Goal: Information Seeking & Learning: Find specific fact

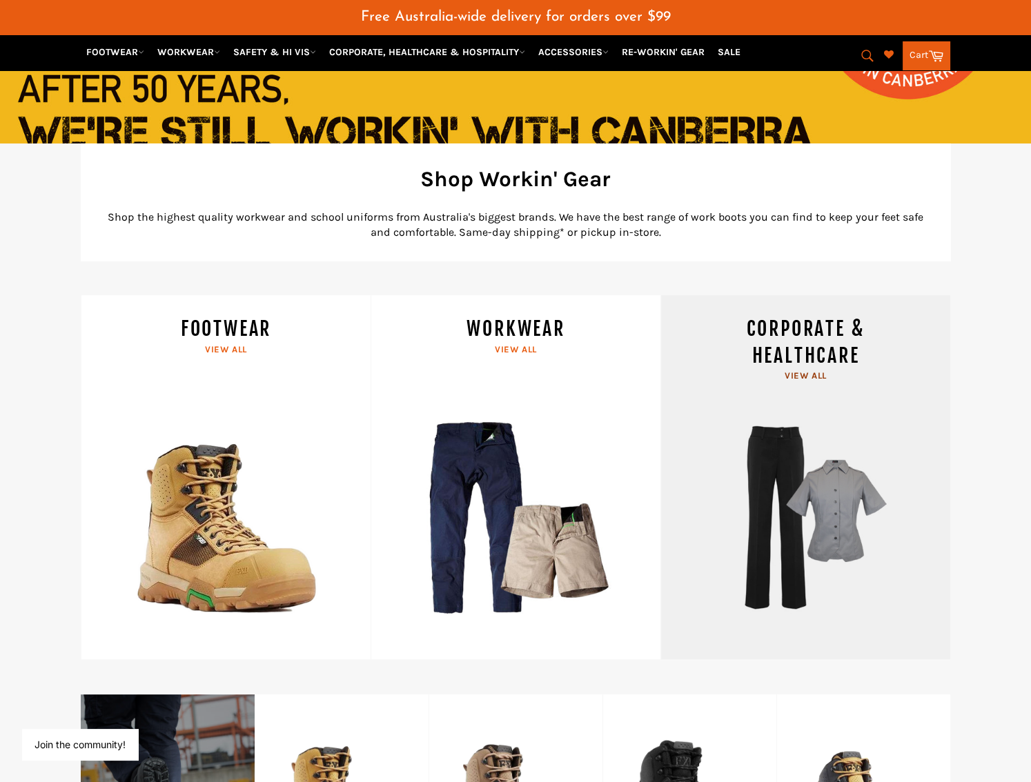
scroll to position [403, 0]
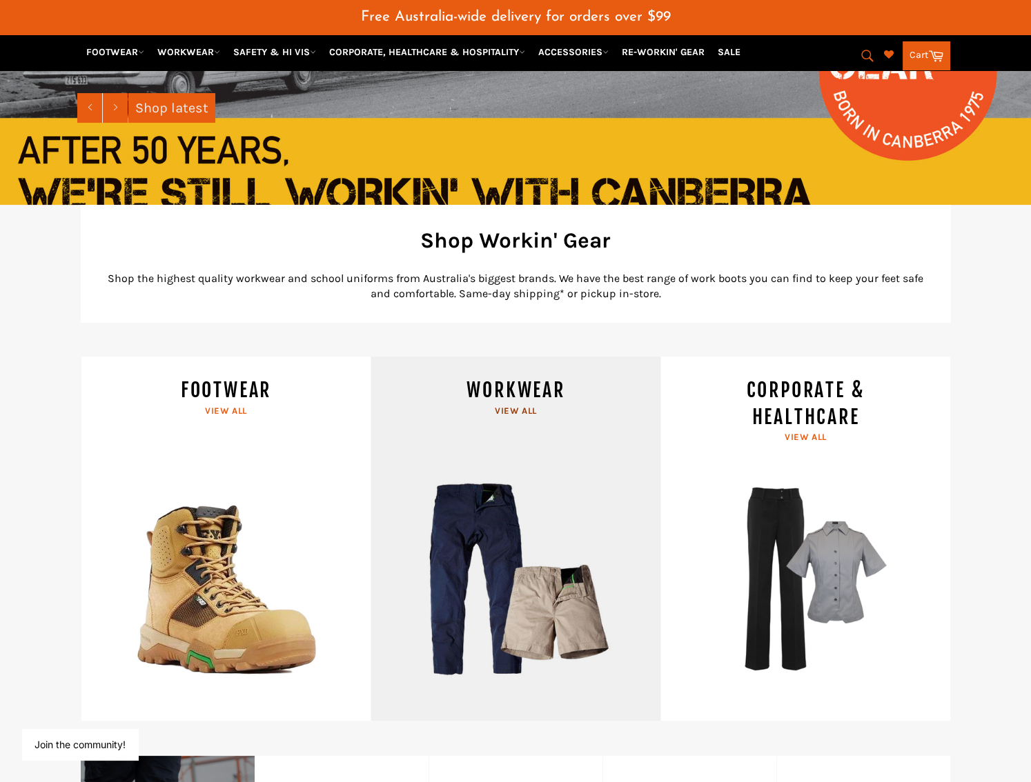
click at [471, 441] on link "WORKWEAR View all" at bounding box center [515, 539] width 290 height 365
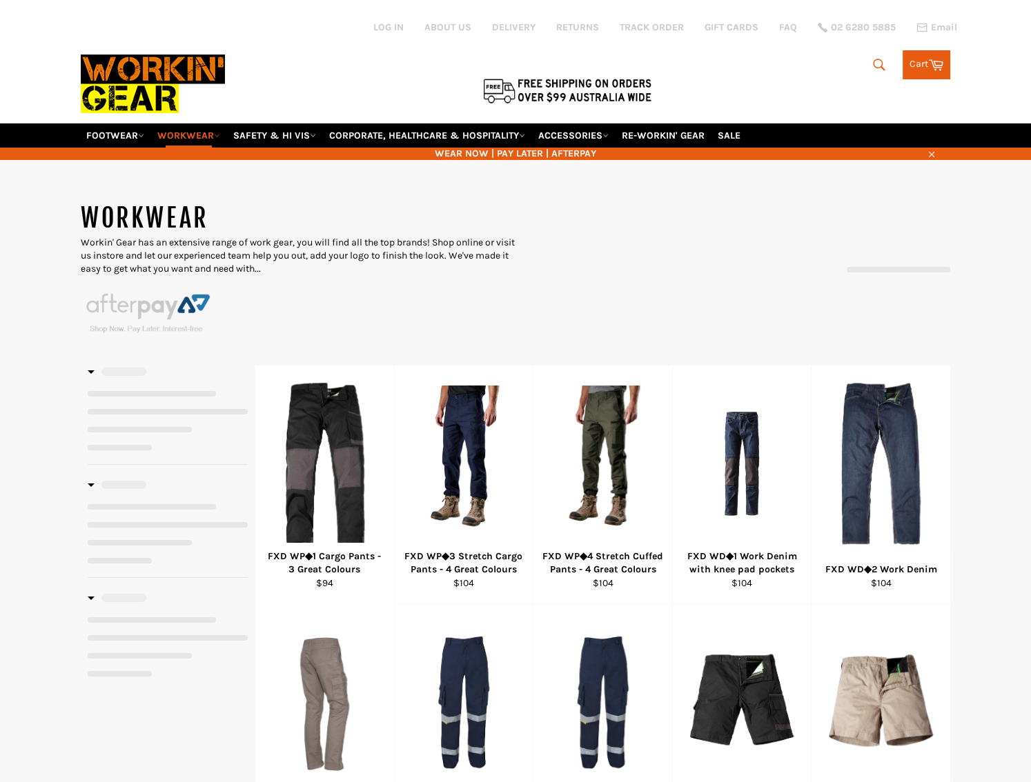
select select "******"
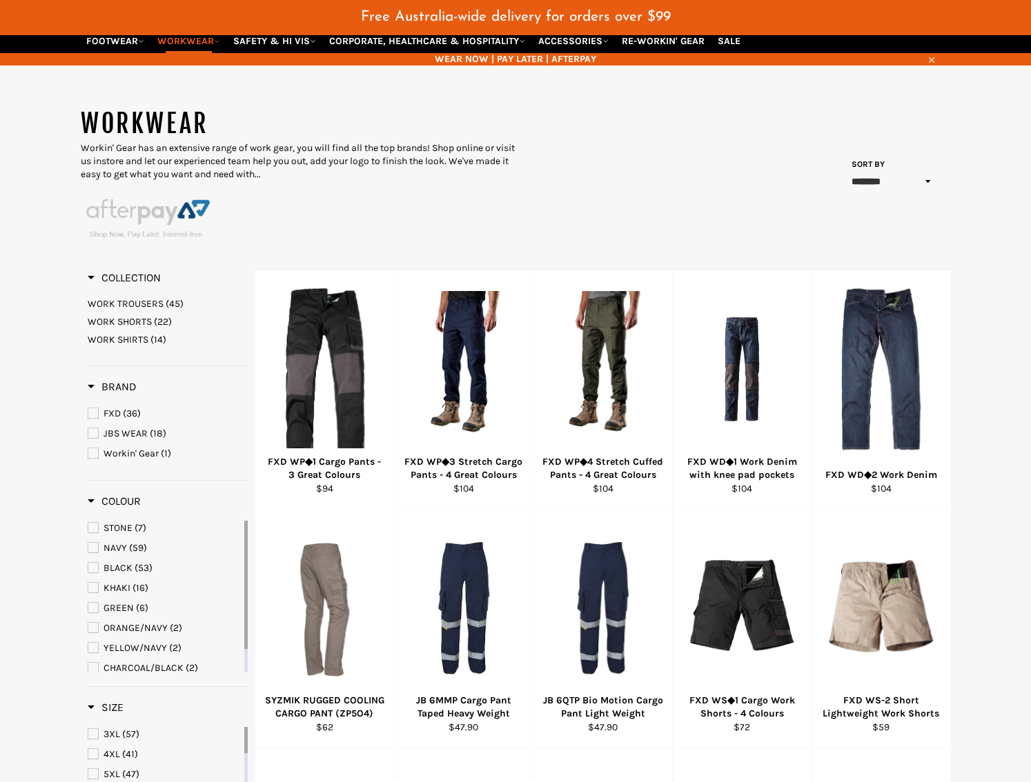
scroll to position [138, 0]
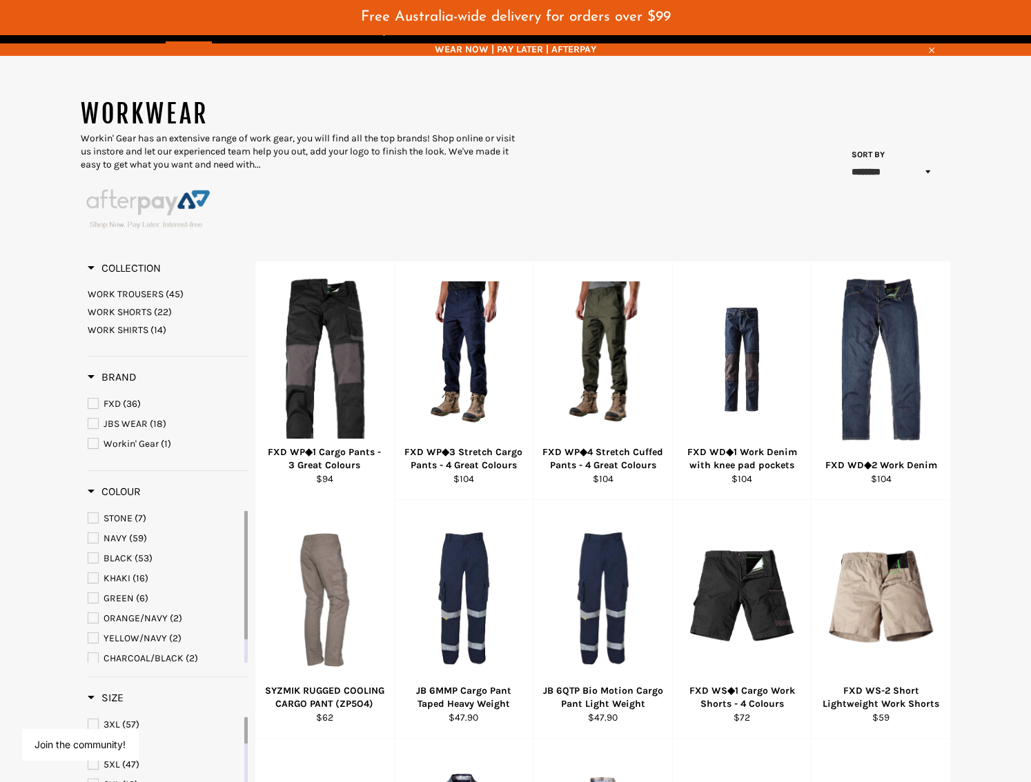
click at [123, 553] on span "BLACK" at bounding box center [117, 559] width 29 height 12
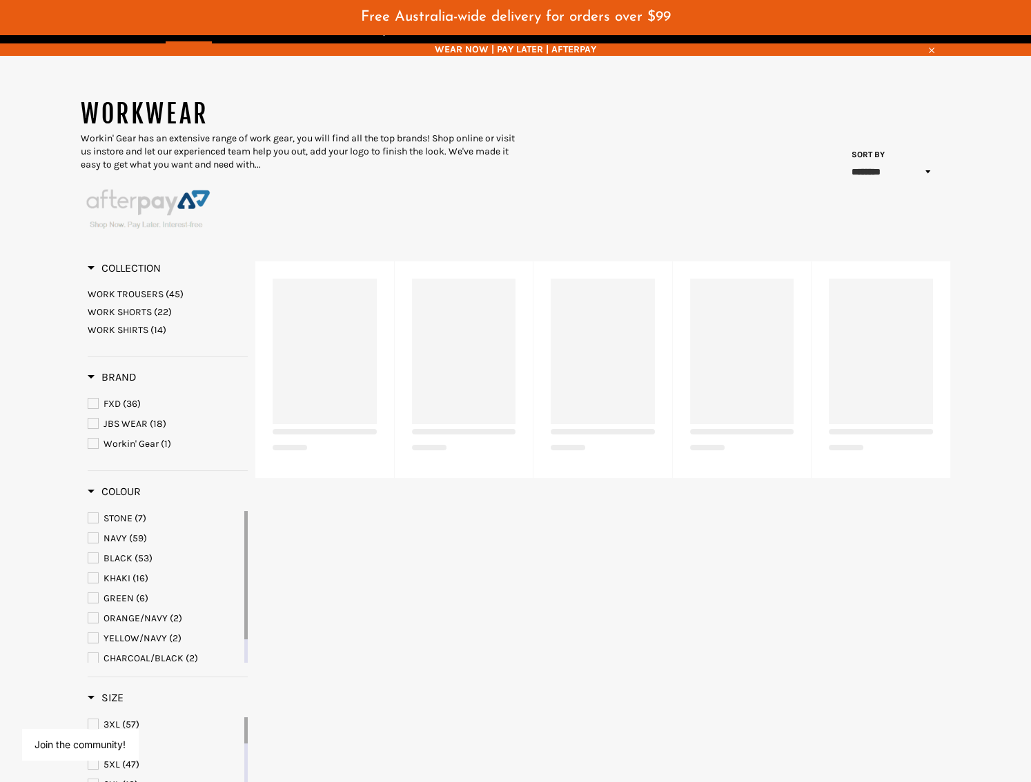
select select "******"
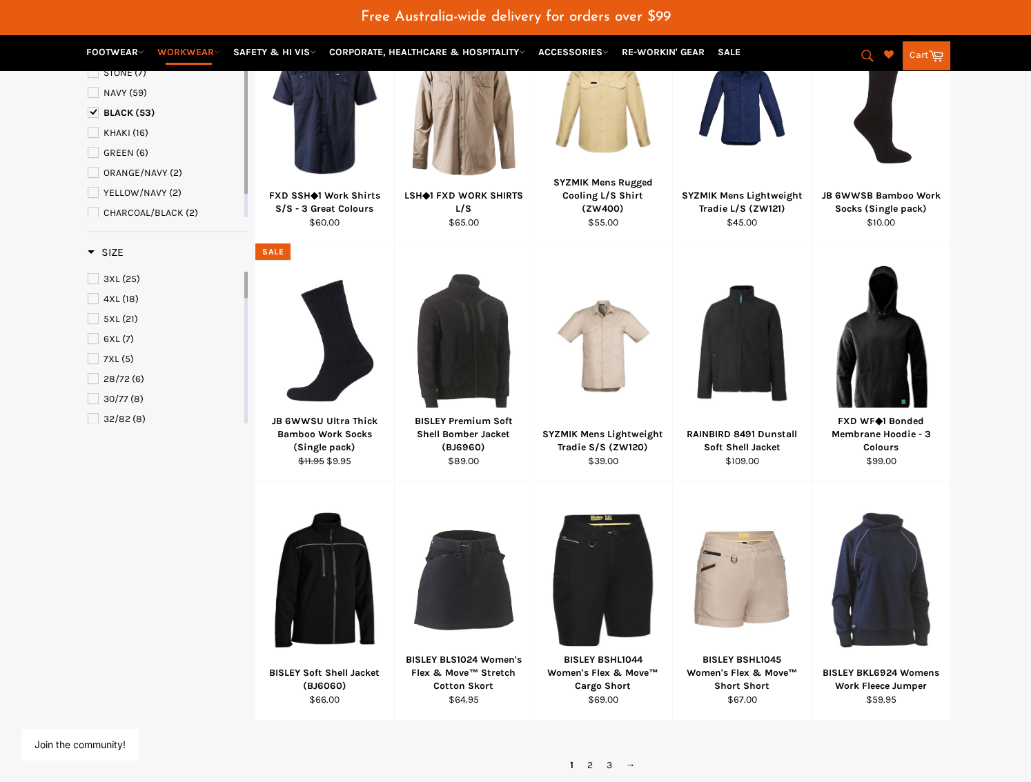
scroll to position [690, 0]
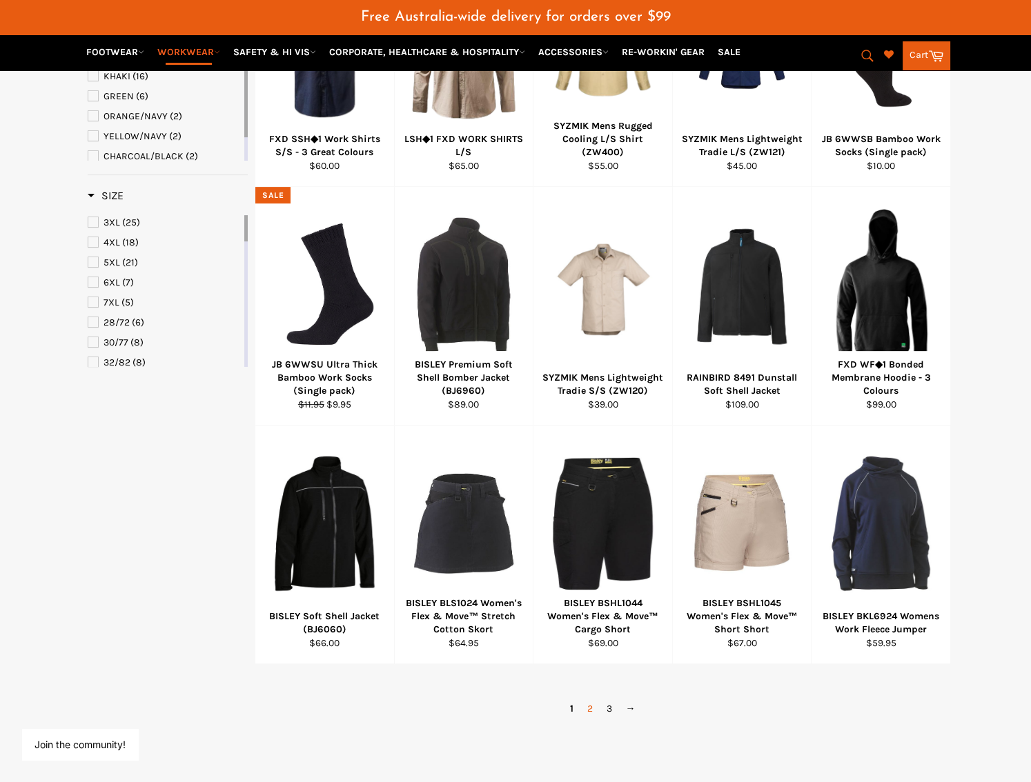
click at [593, 699] on link "2" at bounding box center [589, 709] width 19 height 20
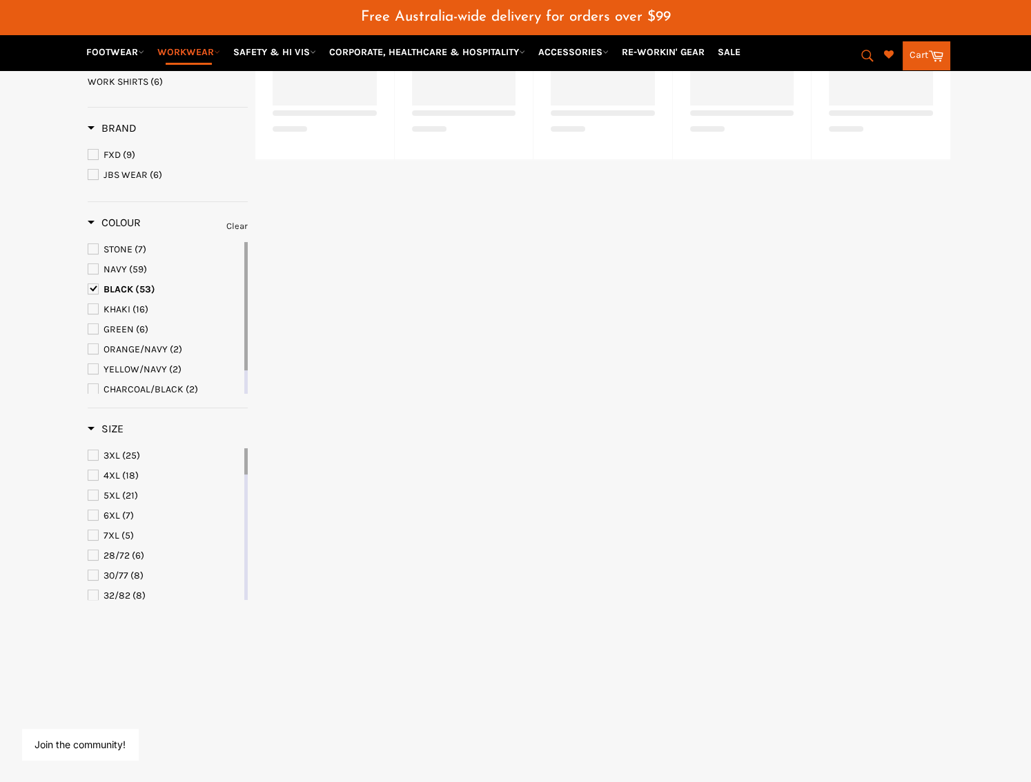
select select "******"
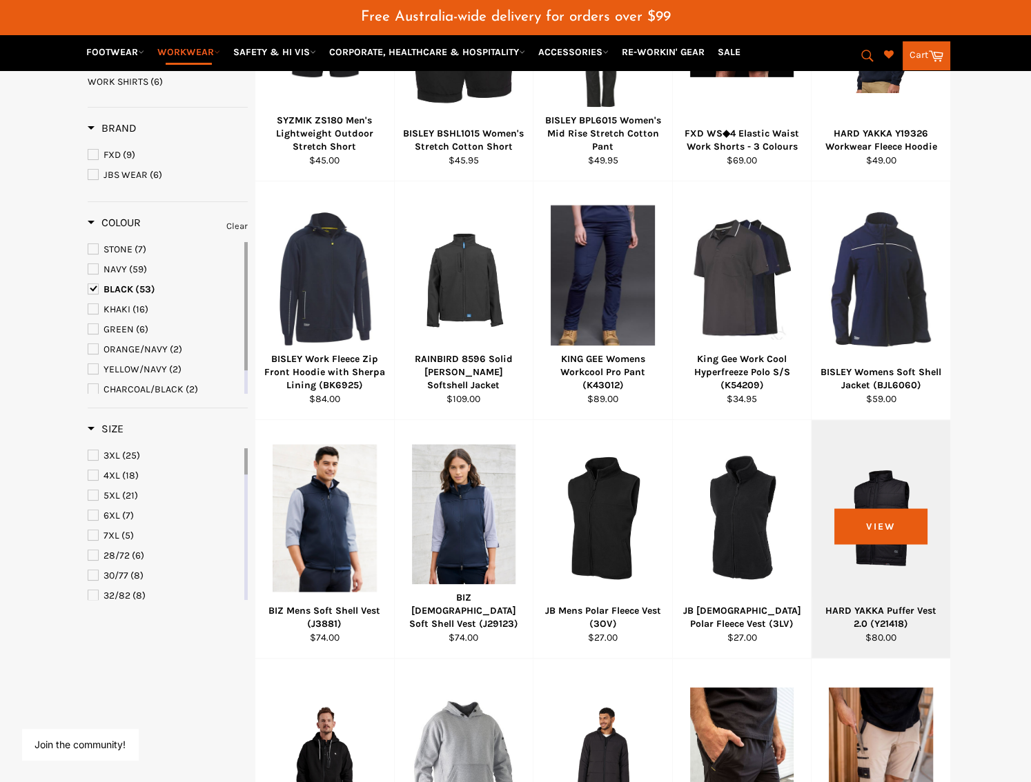
scroll to position [346, 0]
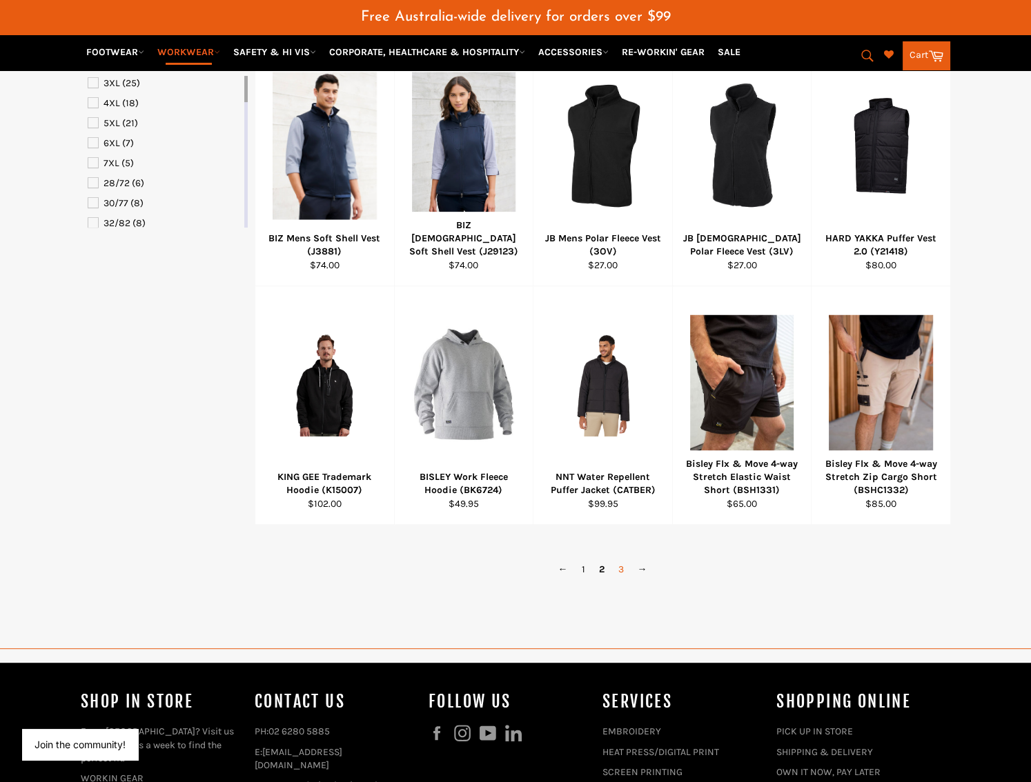
click at [622, 559] on link "3" at bounding box center [620, 569] width 19 height 20
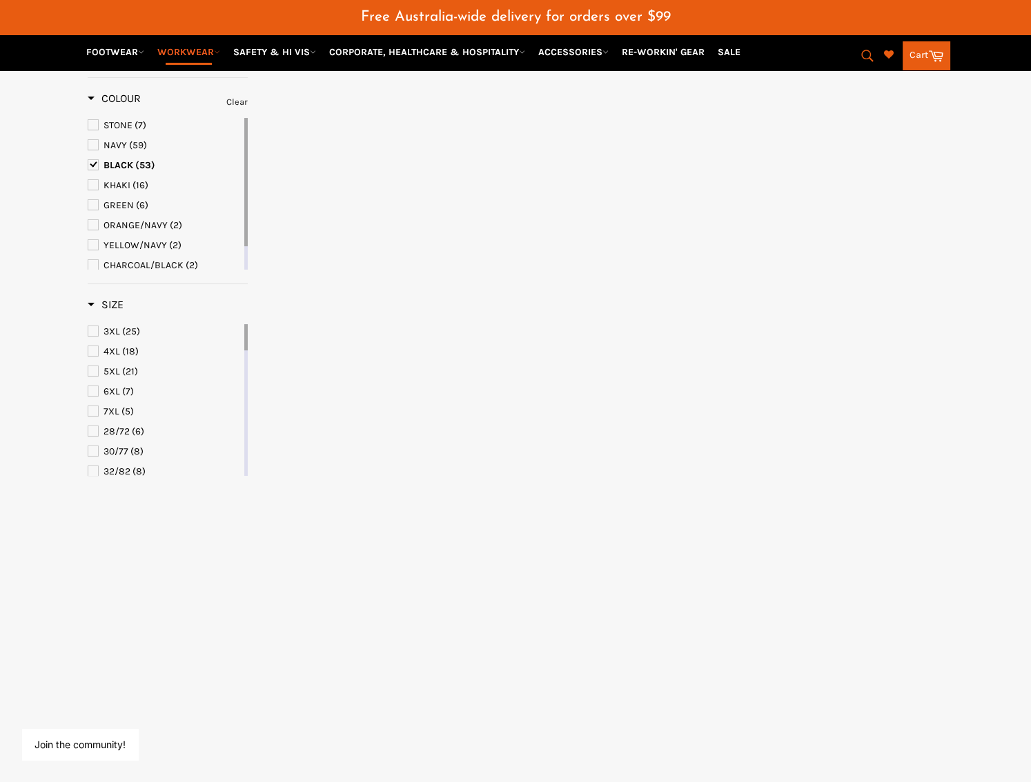
select select "******"
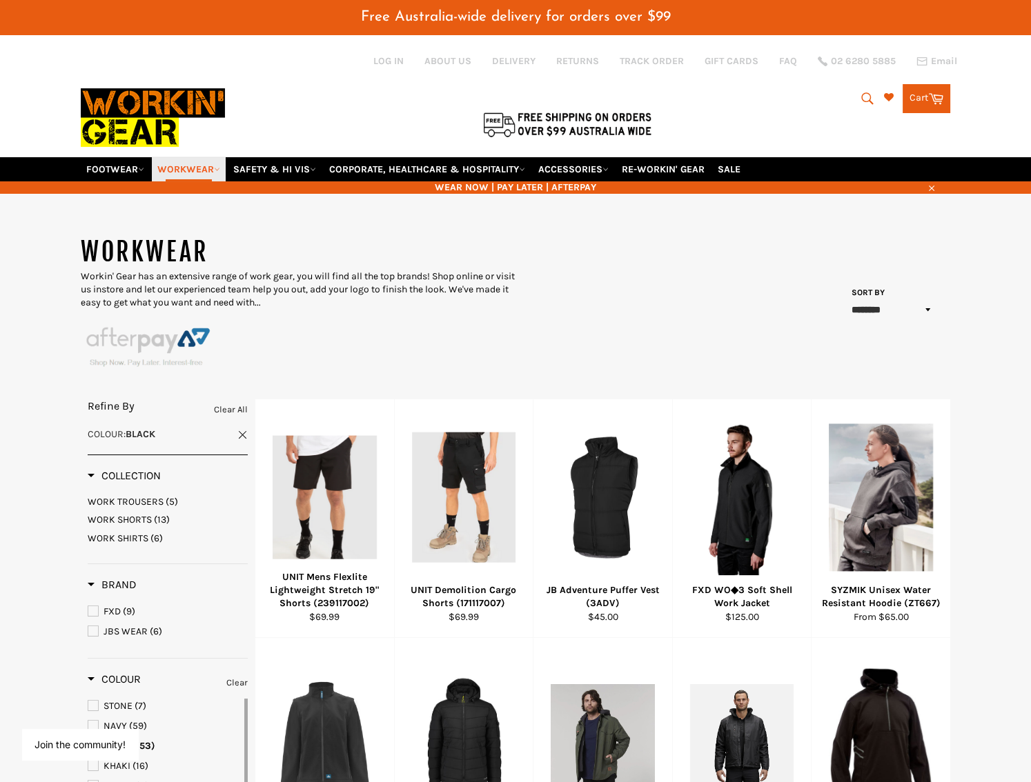
click at [217, 166] on icon at bounding box center [217, 169] width 6 height 6
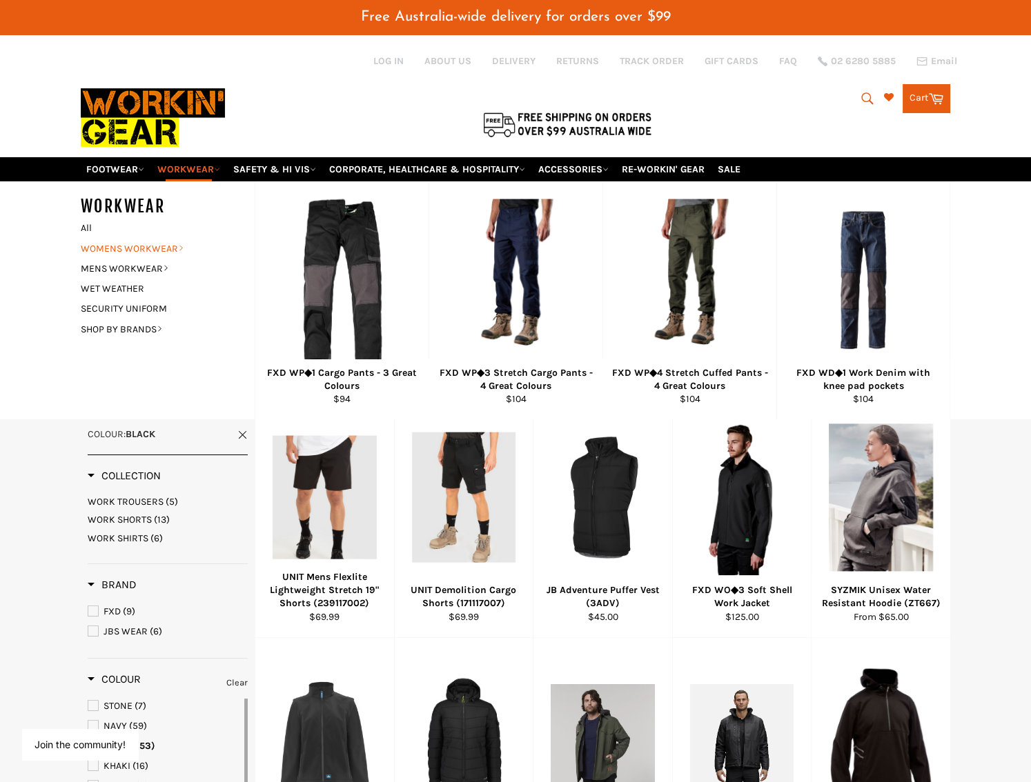
click at [152, 239] on link "WOMENS WORKWEAR" at bounding box center [157, 249] width 167 height 20
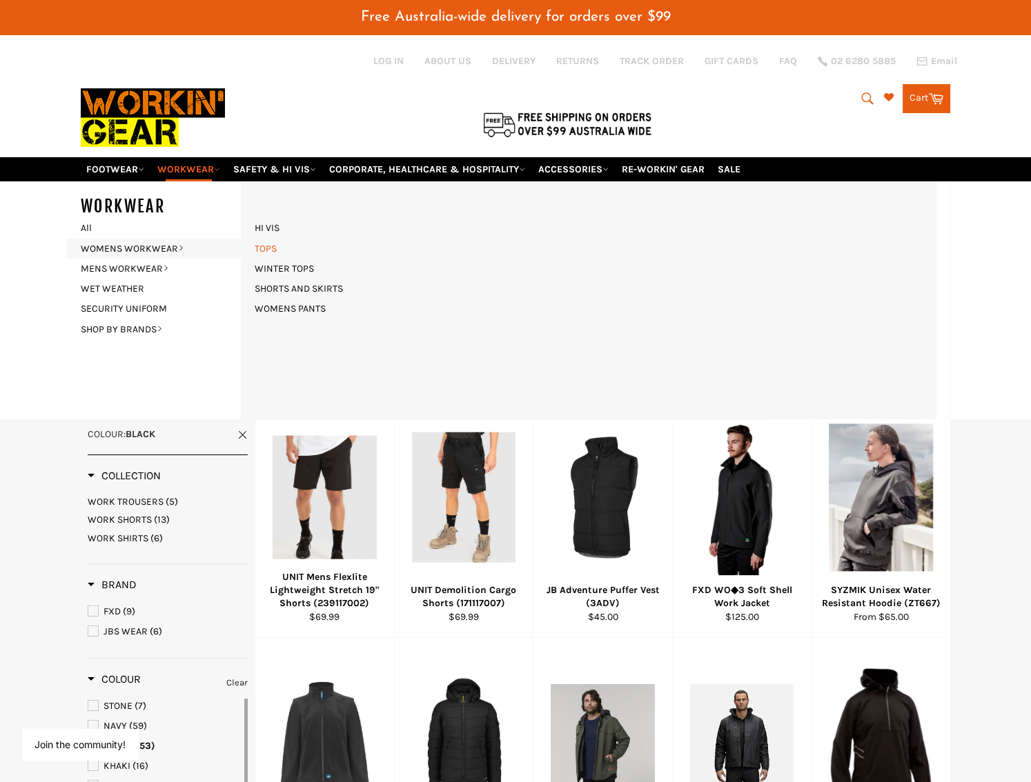
click at [269, 239] on link "TOPS" at bounding box center [266, 249] width 36 height 20
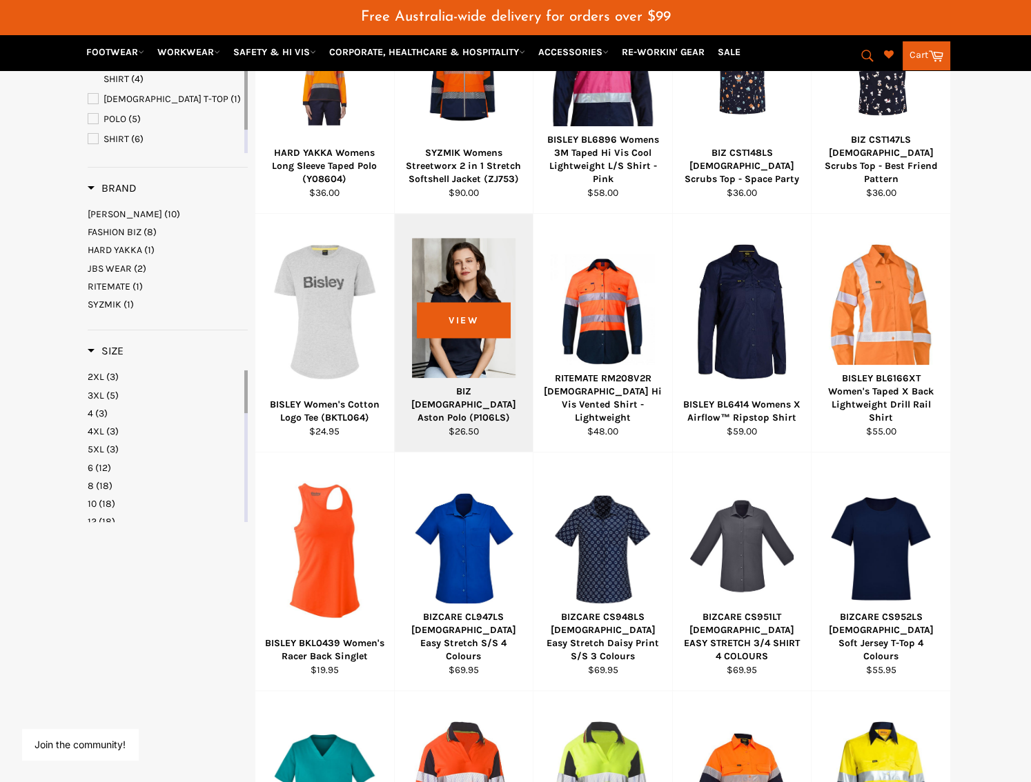
scroll to position [759, 0]
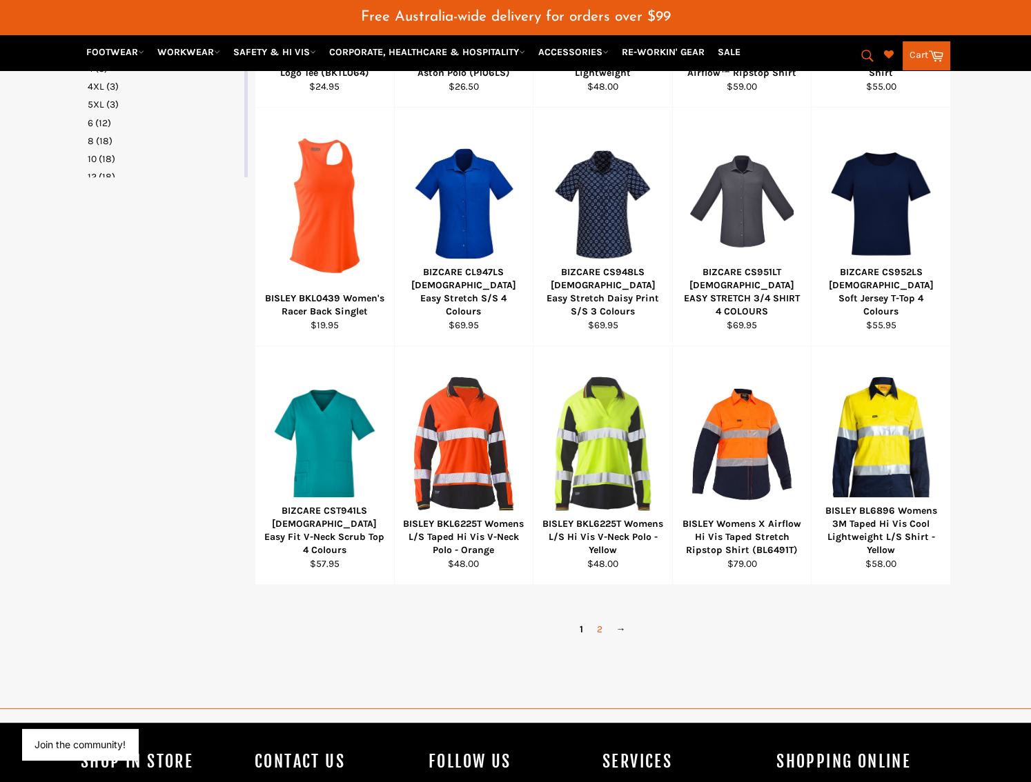
click at [599, 619] on link "2" at bounding box center [599, 629] width 19 height 20
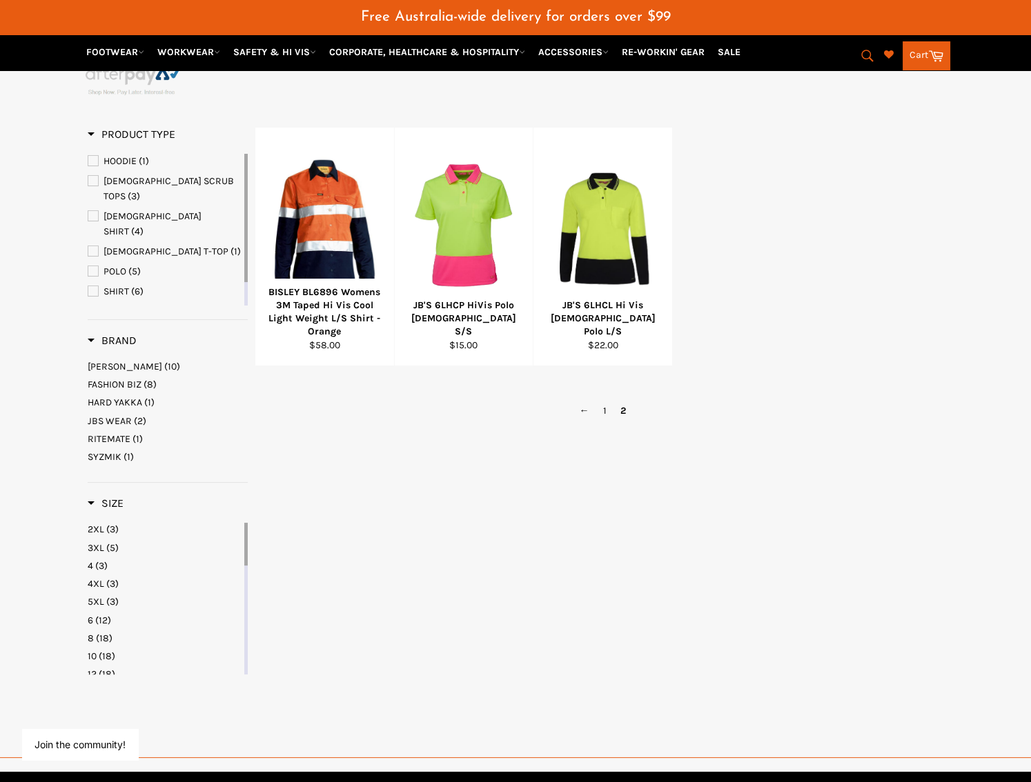
scroll to position [198, 0]
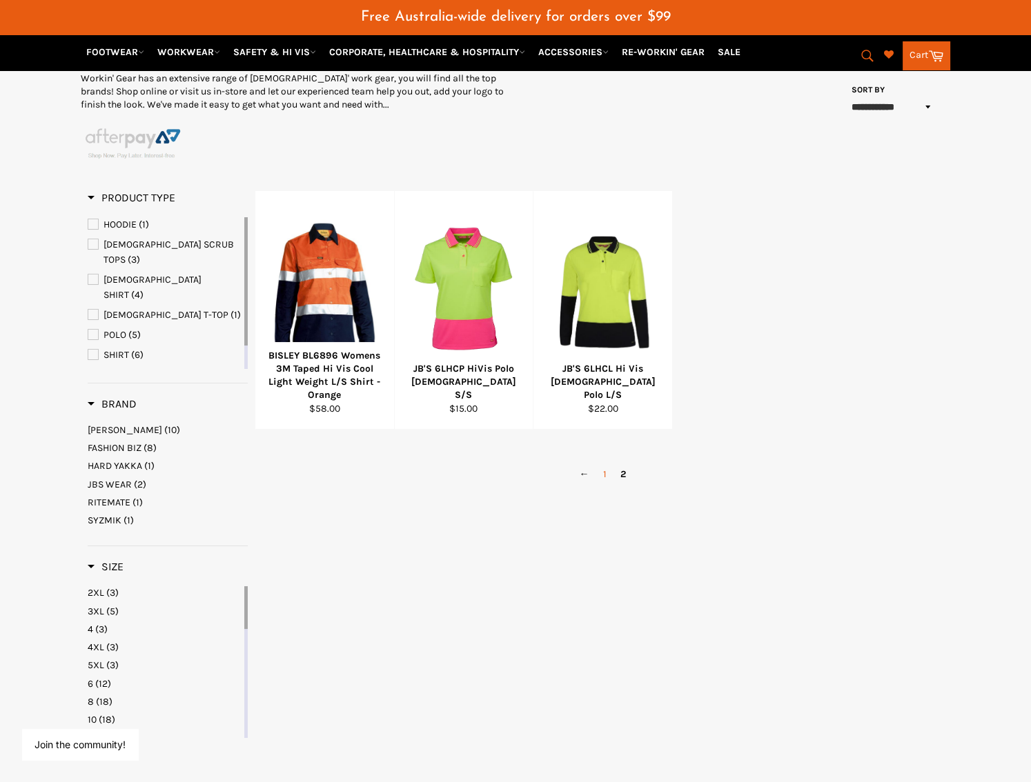
click at [600, 464] on link "1" at bounding box center [604, 474] width 17 height 20
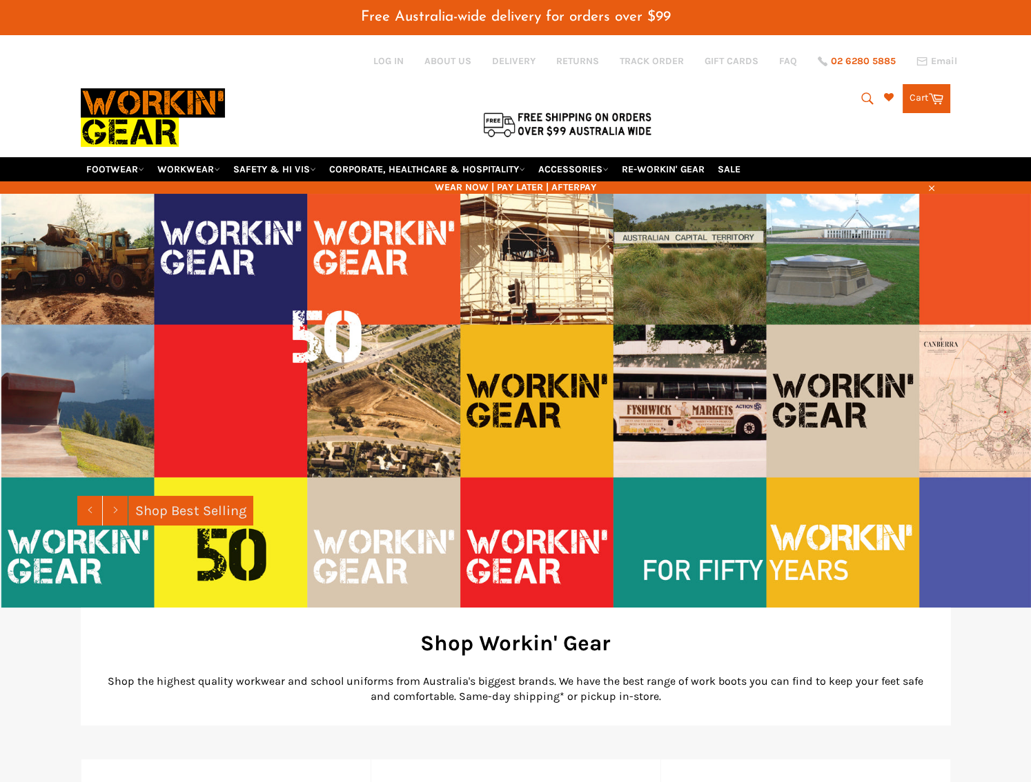
click at [860, 53] on div "Search Search Cart Cart 0 items" at bounding box center [805, 95] width 290 height 123
click at [860, 84] on button "Search" at bounding box center [866, 98] width 31 height 29
click at [794, 92] on input "Search" at bounding box center [810, 99] width 172 height 26
type input "K"
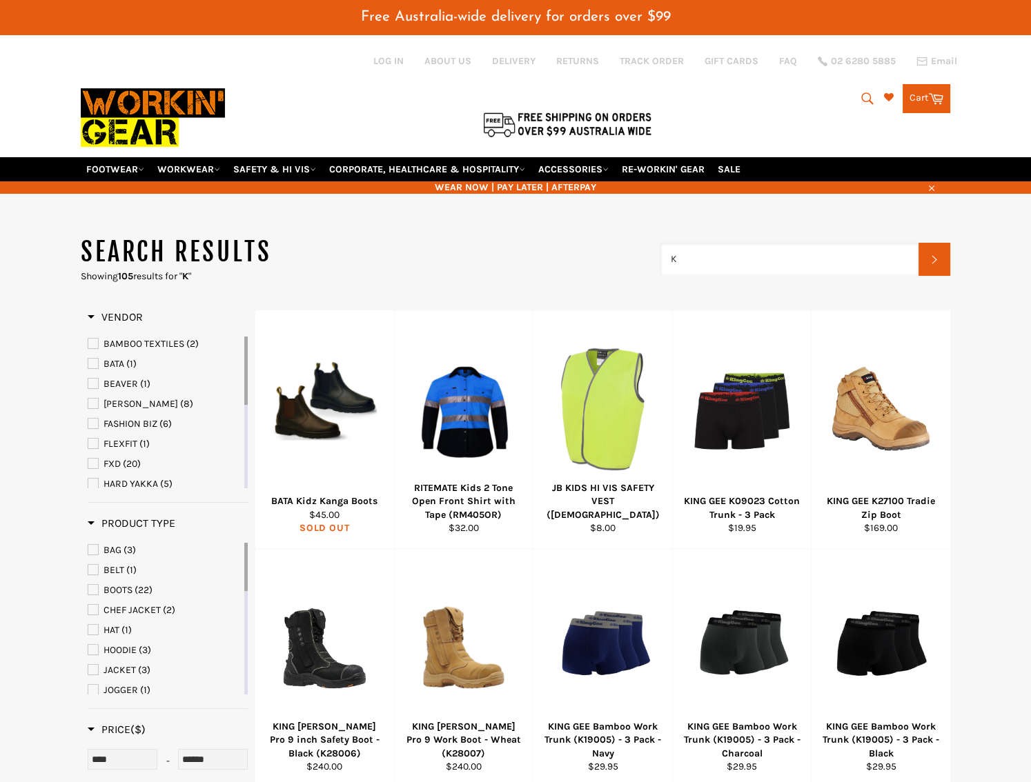
click at [730, 245] on input "K" at bounding box center [789, 259] width 258 height 33
click at [725, 243] on input "K16" at bounding box center [789, 259] width 258 height 33
type input "K13026"
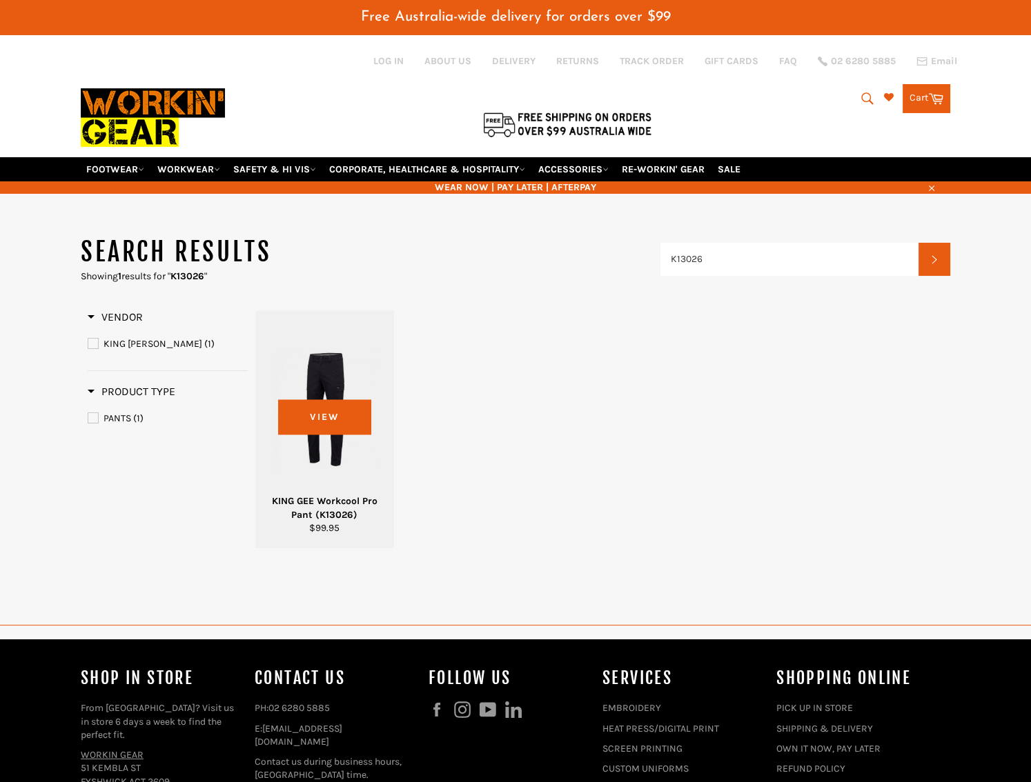
click at [346, 362] on div at bounding box center [324, 409] width 104 height 162
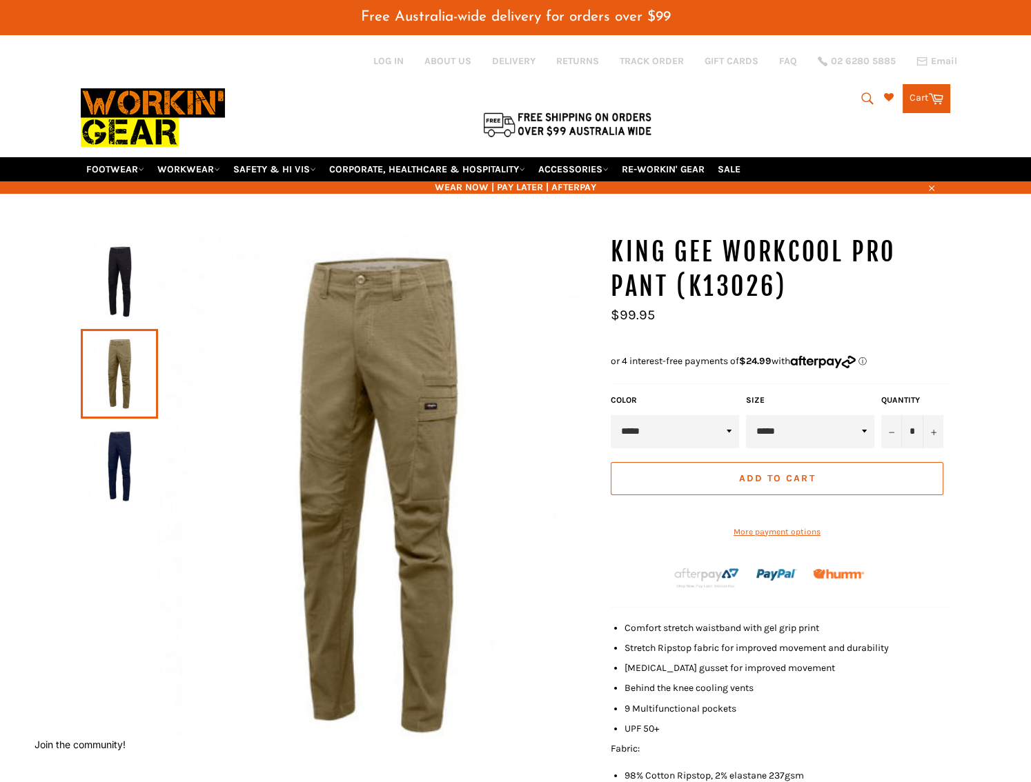
click at [854, 86] on button "Search" at bounding box center [866, 98] width 31 height 29
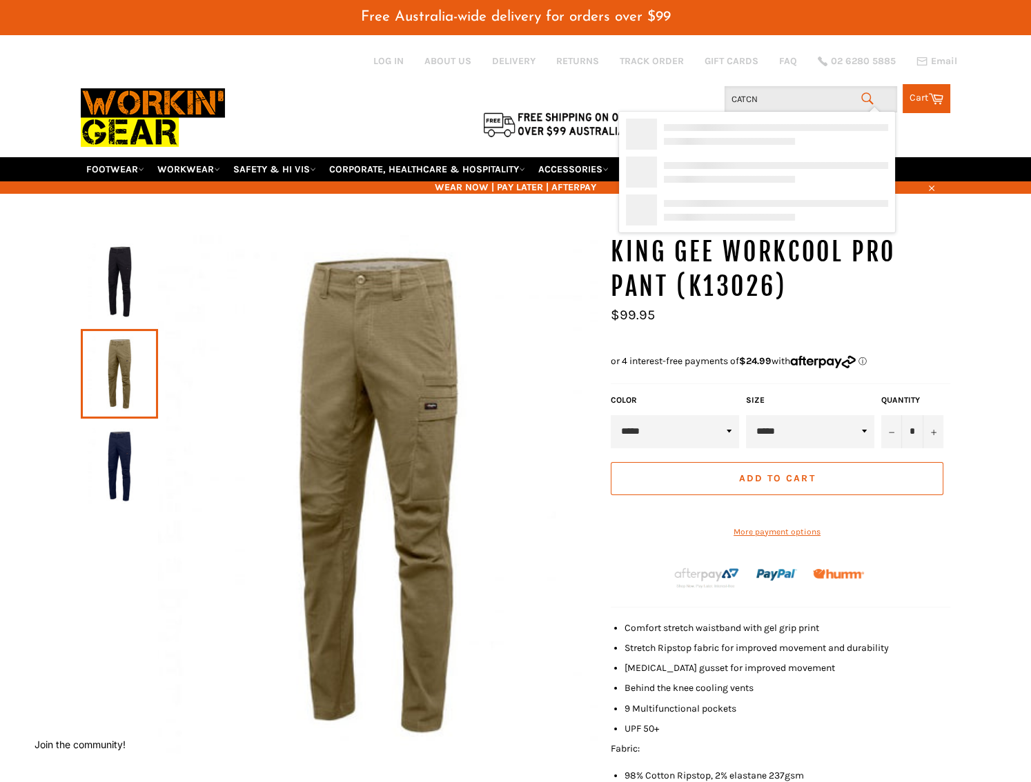
type input "CATCNM"
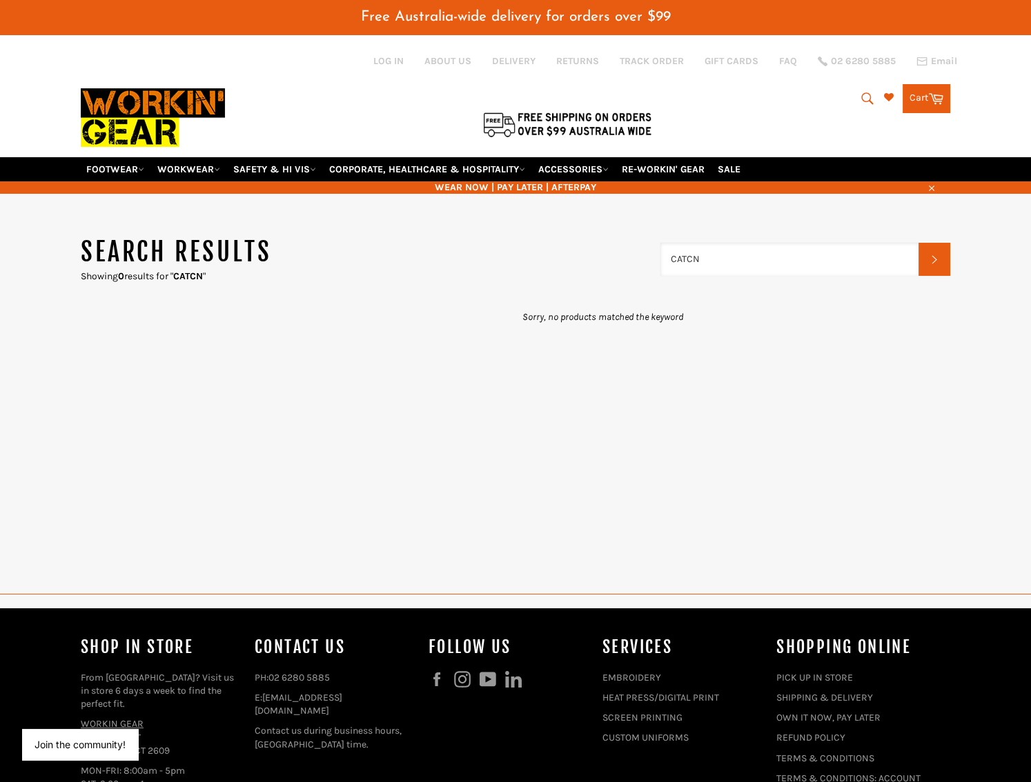
drag, startPoint x: 707, startPoint y: 252, endPoint x: 645, endPoint y: 244, distance: 62.6
click at [645, 244] on header "Search results Showing 0 results for " CATCN " CATCN Search" at bounding box center [515, 259] width 869 height 48
type input "BS724N"
